Goal: Use online tool/utility: Utilize a website feature to perform a specific function

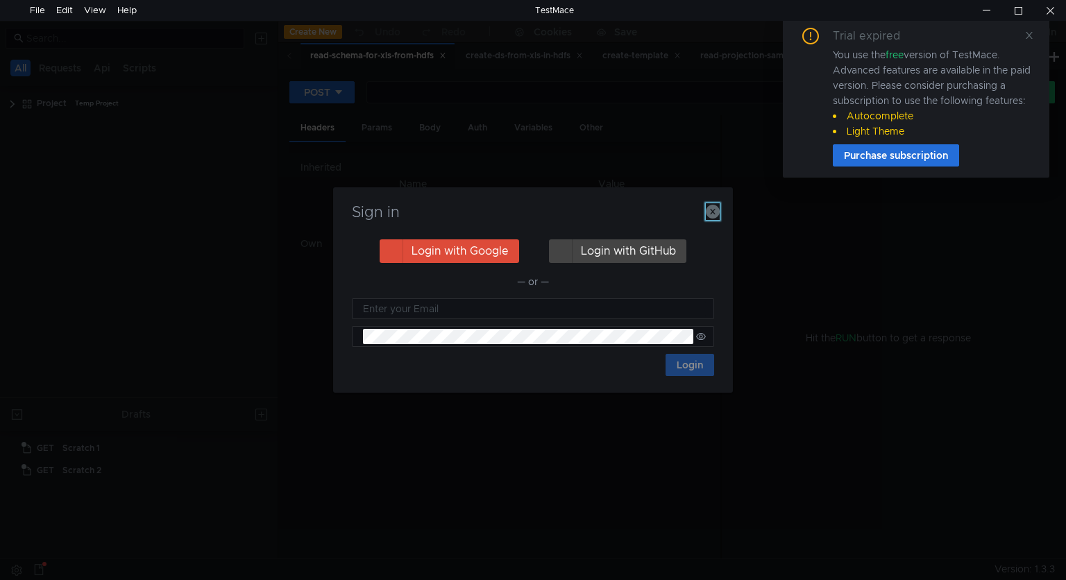
click at [711, 211] on icon "button" at bounding box center [713, 212] width 14 height 14
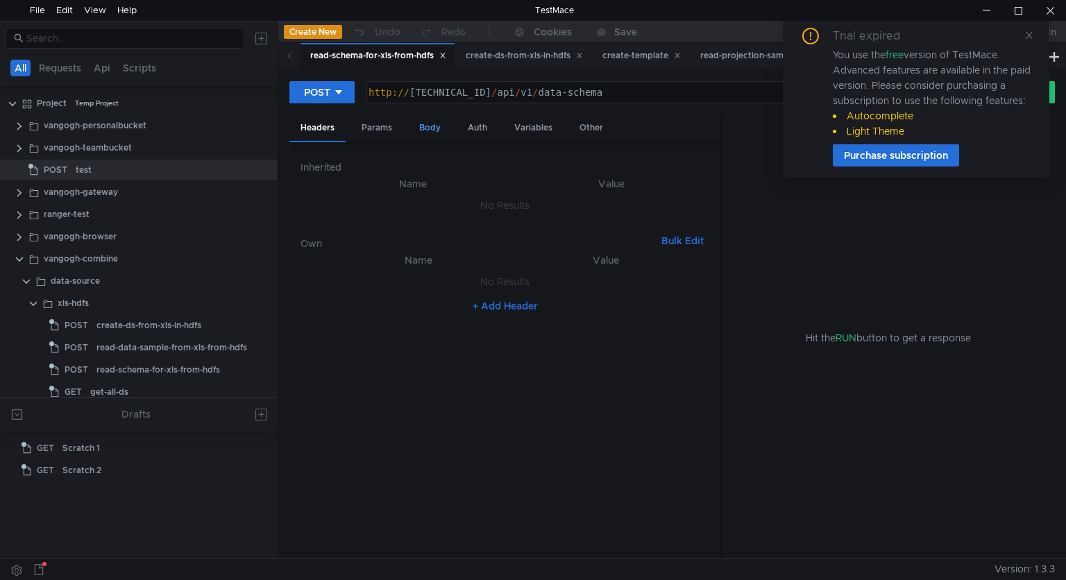
click at [433, 131] on div "Body" at bounding box center [430, 128] width 44 height 26
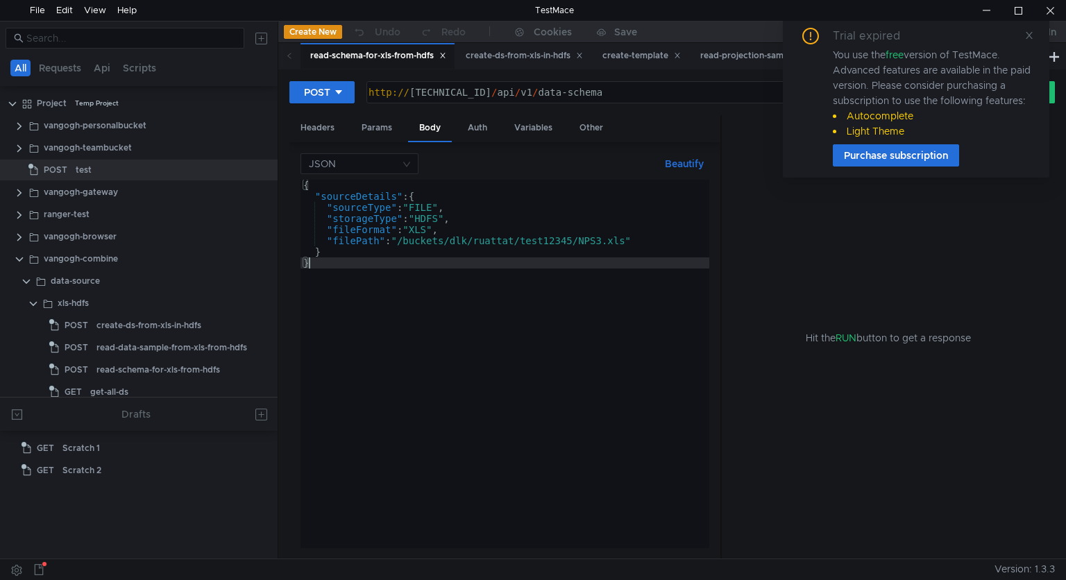
click at [371, 270] on div "{ "sourceDetails" : { "sourceType" : "FILE" , "storageType" : "HDFS" , "fileFor…" at bounding box center [505, 375] width 409 height 390
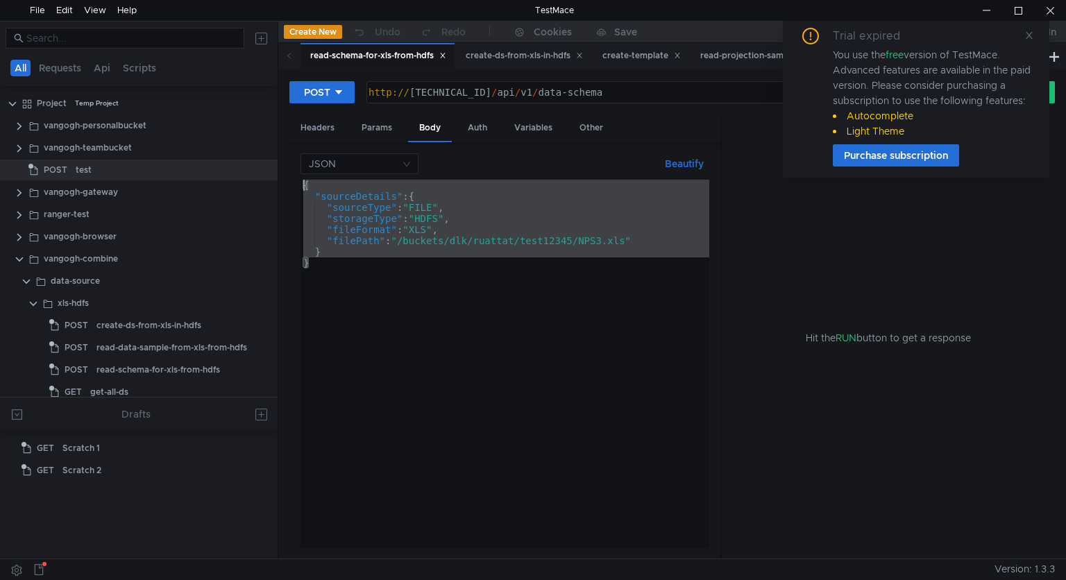
drag, startPoint x: 372, startPoint y: 265, endPoint x: 278, endPoint y: 173, distance: 131.6
click at [278, 173] on as-split "All Requests Api Scripts Project Temp Project vangogh-personalbucket vangogh-te…" at bounding box center [533, 290] width 1066 height 538
type textarea "{ "sourceDetails": {"
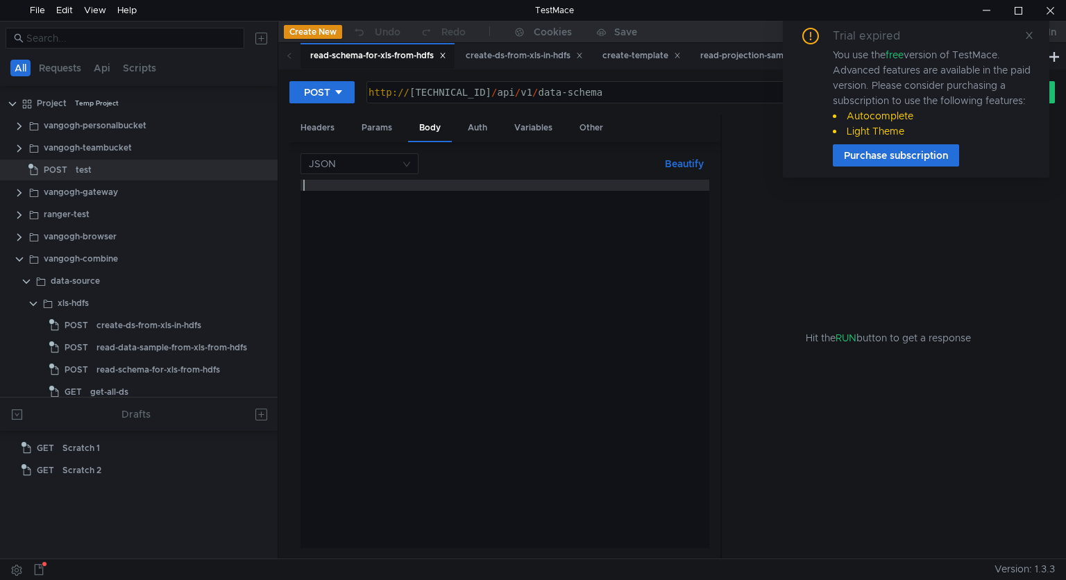
paste textarea "}"
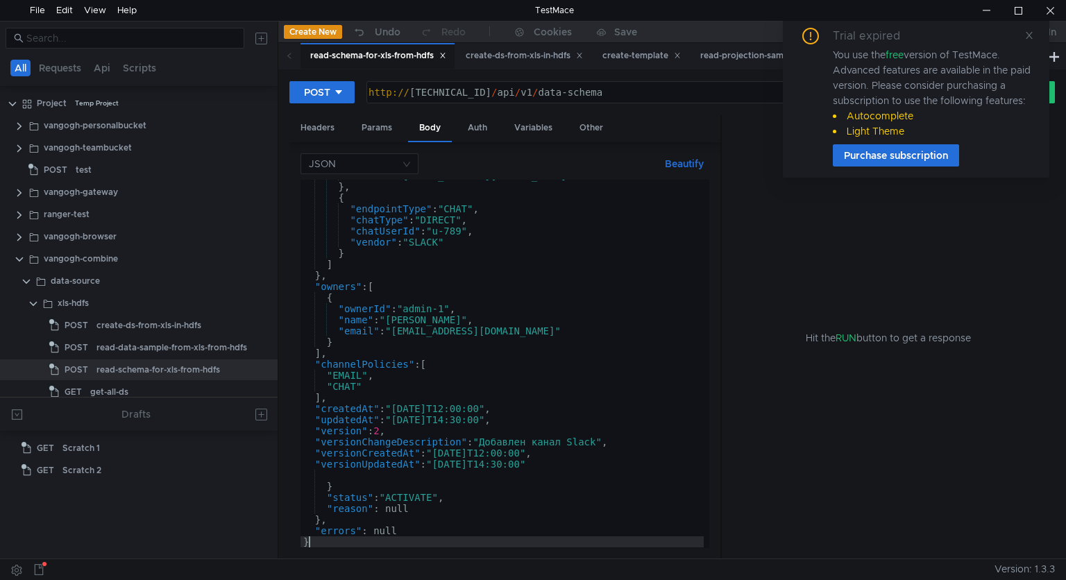
scroll to position [464, 0]
click at [683, 160] on button "Beautify" at bounding box center [685, 164] width 50 height 17
click at [1027, 35] on icon at bounding box center [1030, 36] width 10 height 10
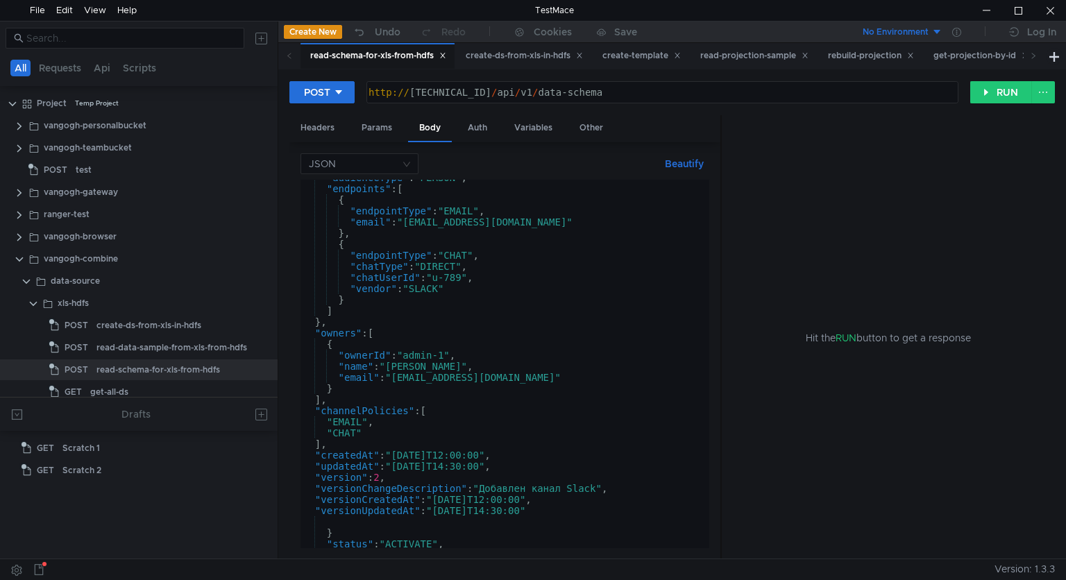
scroll to position [470, 0]
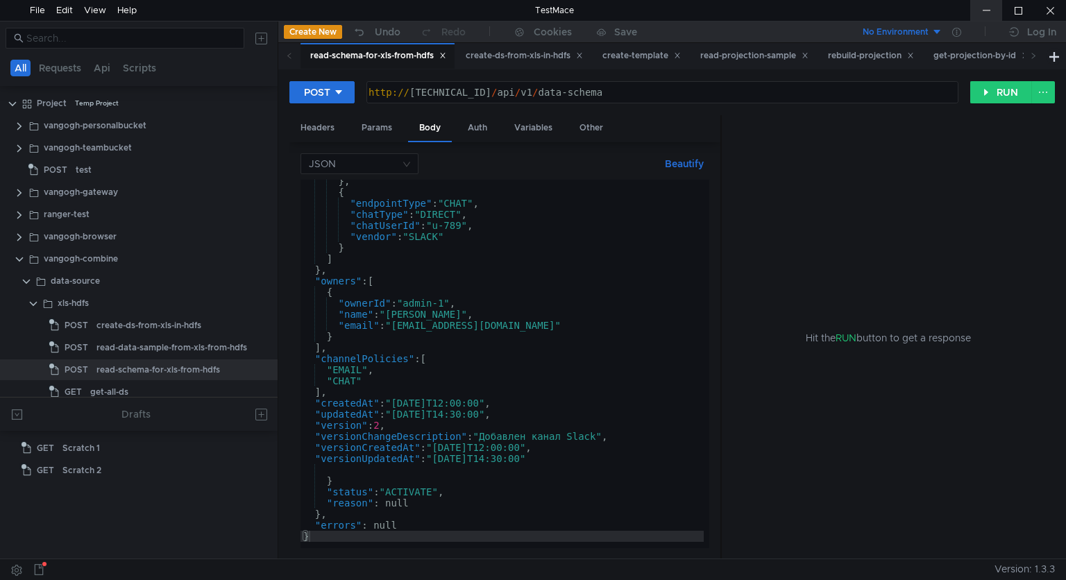
click at [982, 10] on div at bounding box center [987, 10] width 32 height 21
type textarea ""version": 2,"
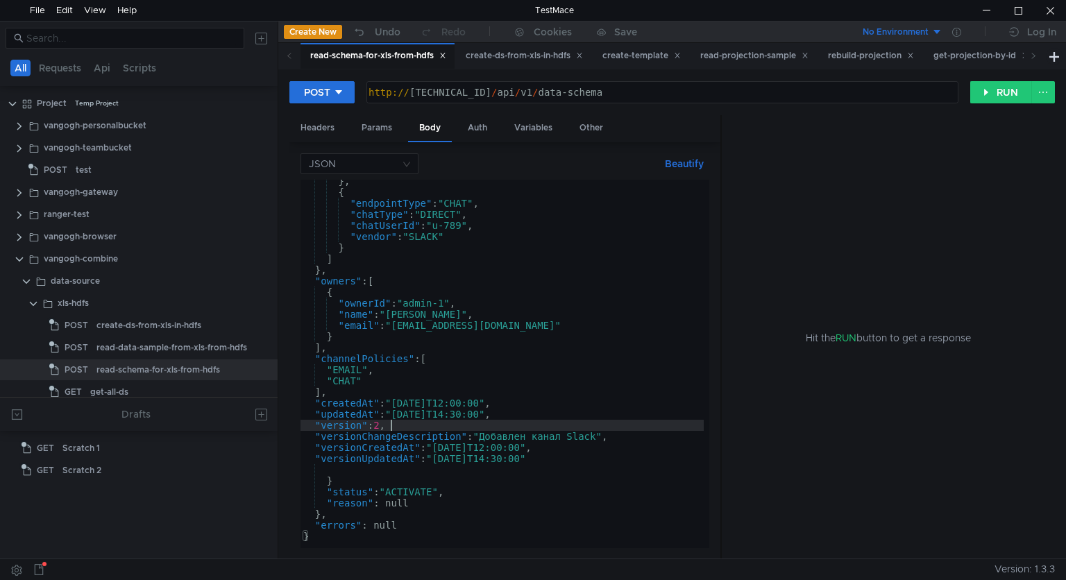
click at [442, 421] on div "} , { "endpointType" : "CHAT" , "chatType" : "DIRECT" , "chatUserId" : "u-789" …" at bounding box center [534, 368] width 466 height 385
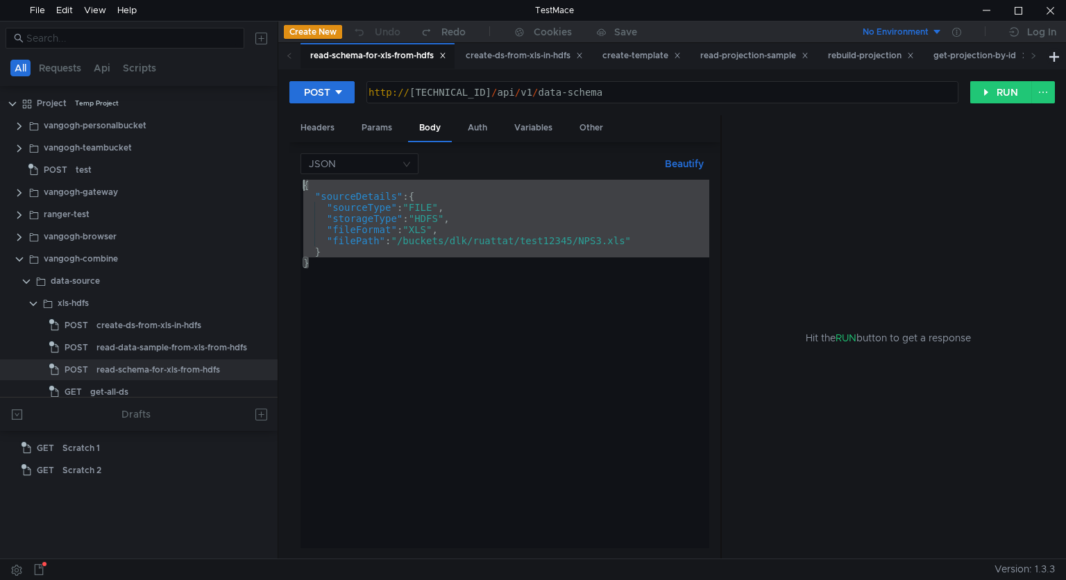
drag, startPoint x: 342, startPoint y: 265, endPoint x: 280, endPoint y: 181, distance: 104.3
click at [280, 181] on div "POST http:// [TECHNICAL_ID] / api / v1 / data-schema הההההההההההההההההההההההההה…" at bounding box center [672, 313] width 788 height 489
type textarea "{ "sourceDetails": {"
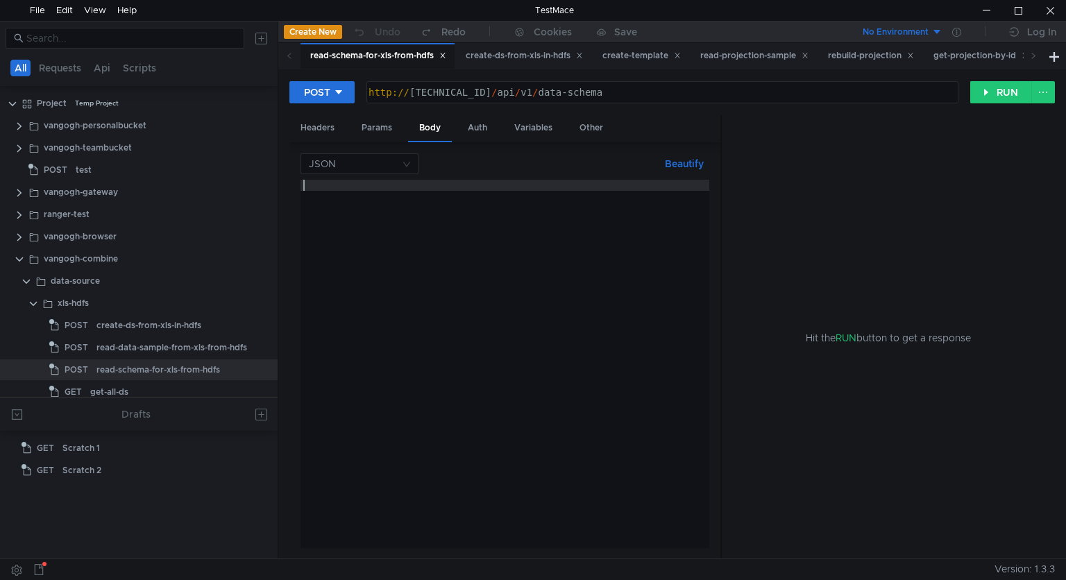
paste textarea "}"
type textarea "}"
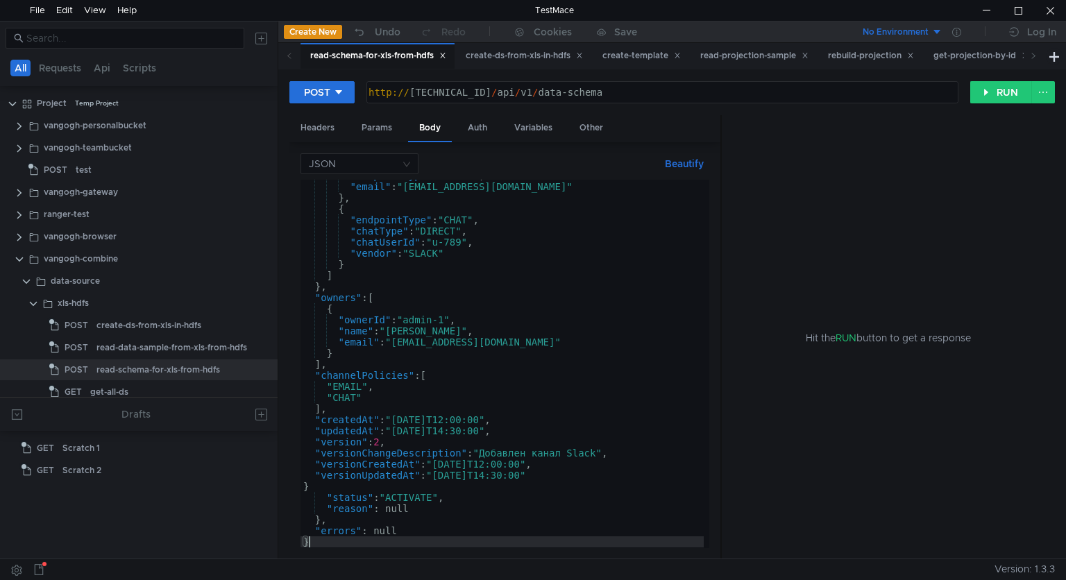
scroll to position [453, 0]
click at [682, 166] on button "Beautify" at bounding box center [685, 164] width 50 height 17
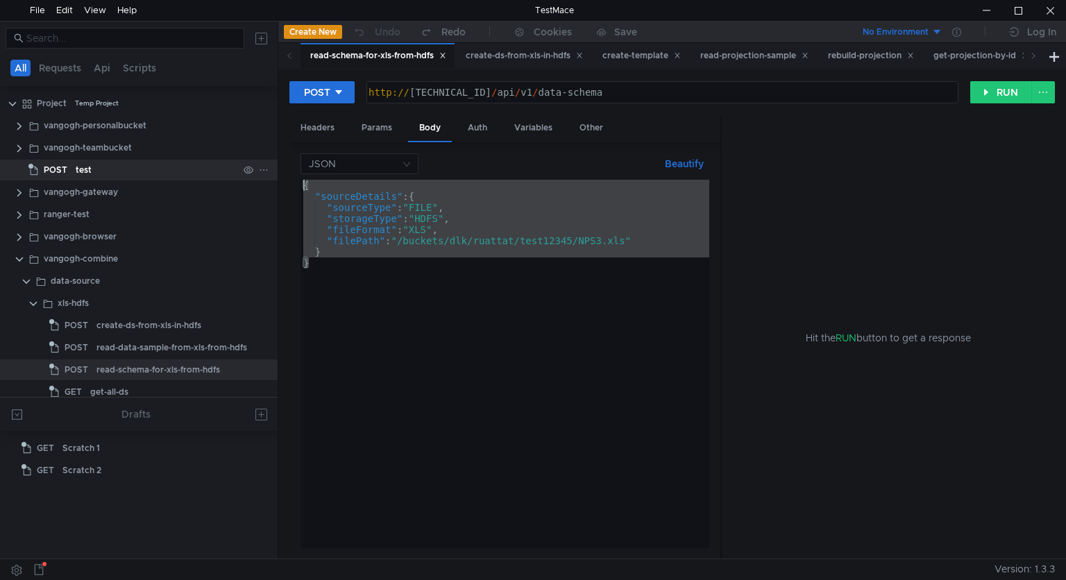
drag, startPoint x: 358, startPoint y: 264, endPoint x: 253, endPoint y: 159, distance: 148.3
click at [253, 160] on as-split "All Requests Api Scripts Project Temp Project vangogh-personalbucket vangogh-te…" at bounding box center [533, 290] width 1066 height 538
type textarea "{ "sourceDetails": {"
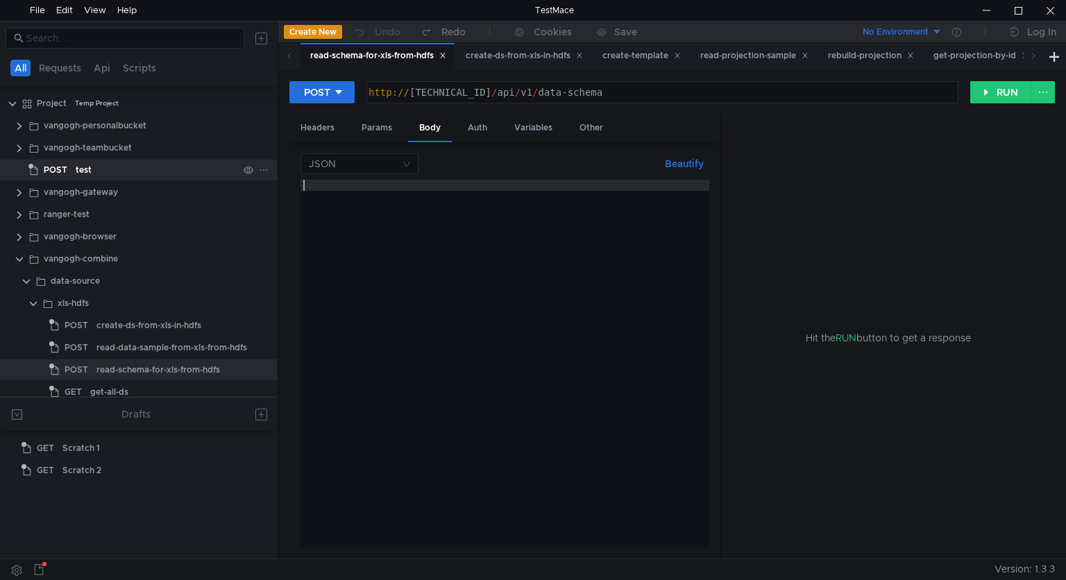
paste textarea "}"
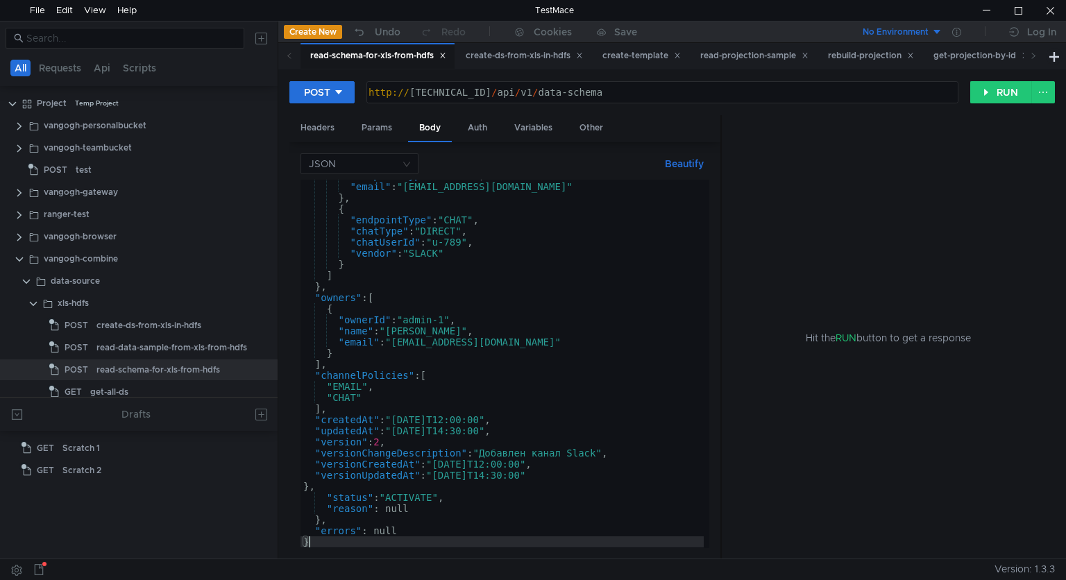
scroll to position [453, 0]
click at [677, 165] on button "Beautify" at bounding box center [685, 164] width 50 height 17
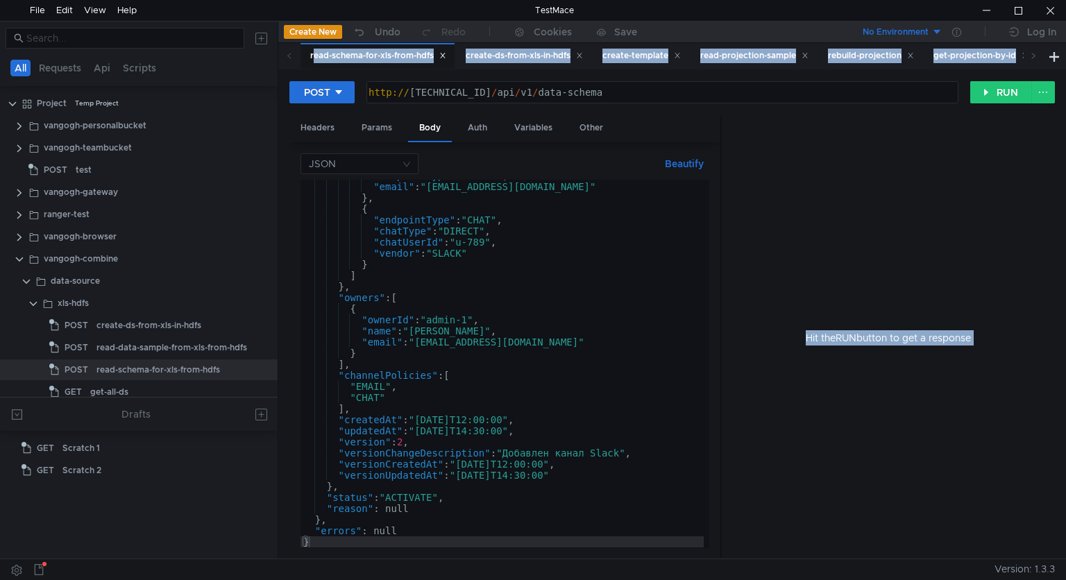
click at [492, 572] on div at bounding box center [500, 570] width 989 height 20
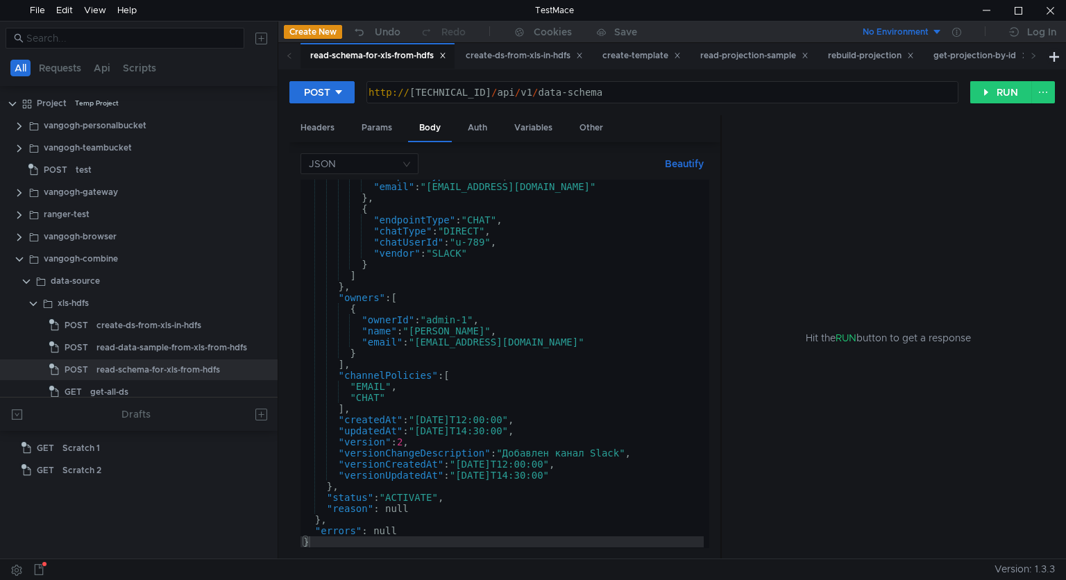
click at [456, 437] on div ""endpointType" : "EMAIL" , "email" : "[EMAIL_ADDRESS][DOMAIN_NAME]" } , { "endp…" at bounding box center [545, 362] width 489 height 385
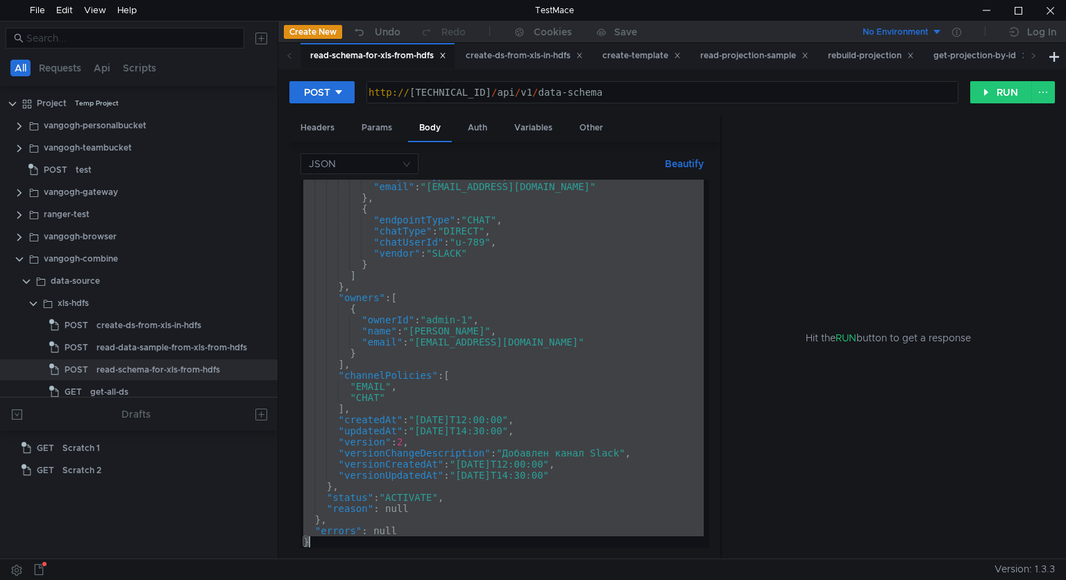
type textarea "}"
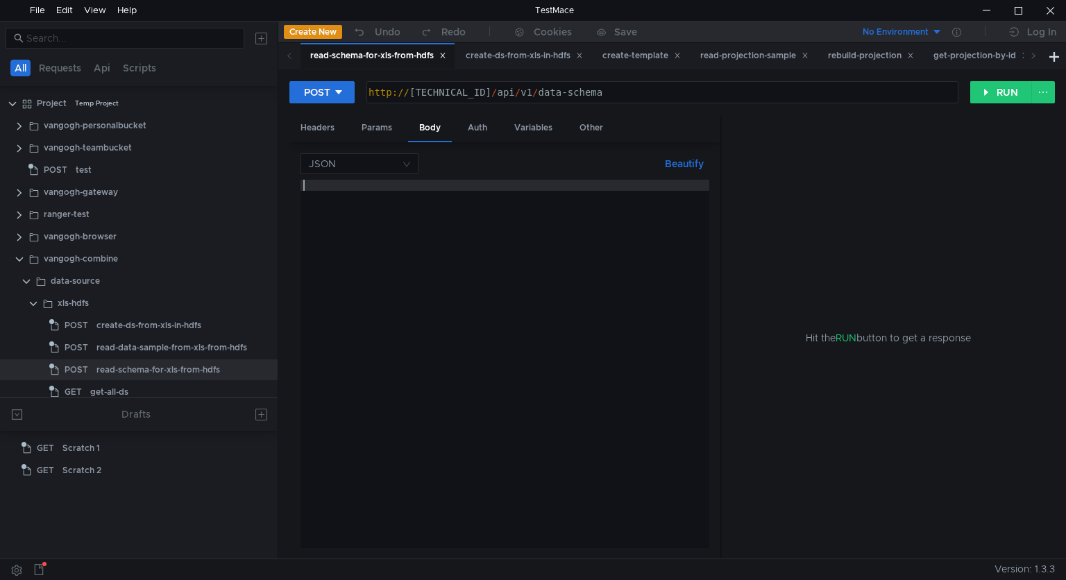
scroll to position [0, 0]
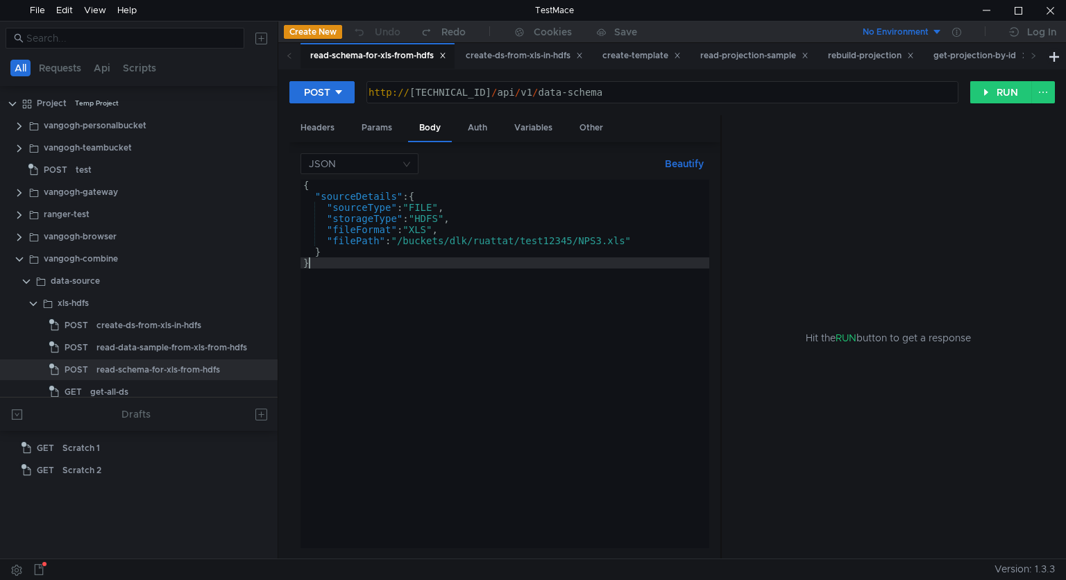
type textarea "}"
click at [985, 12] on div at bounding box center [987, 10] width 32 height 21
